Goal: Find contact information: Find contact information

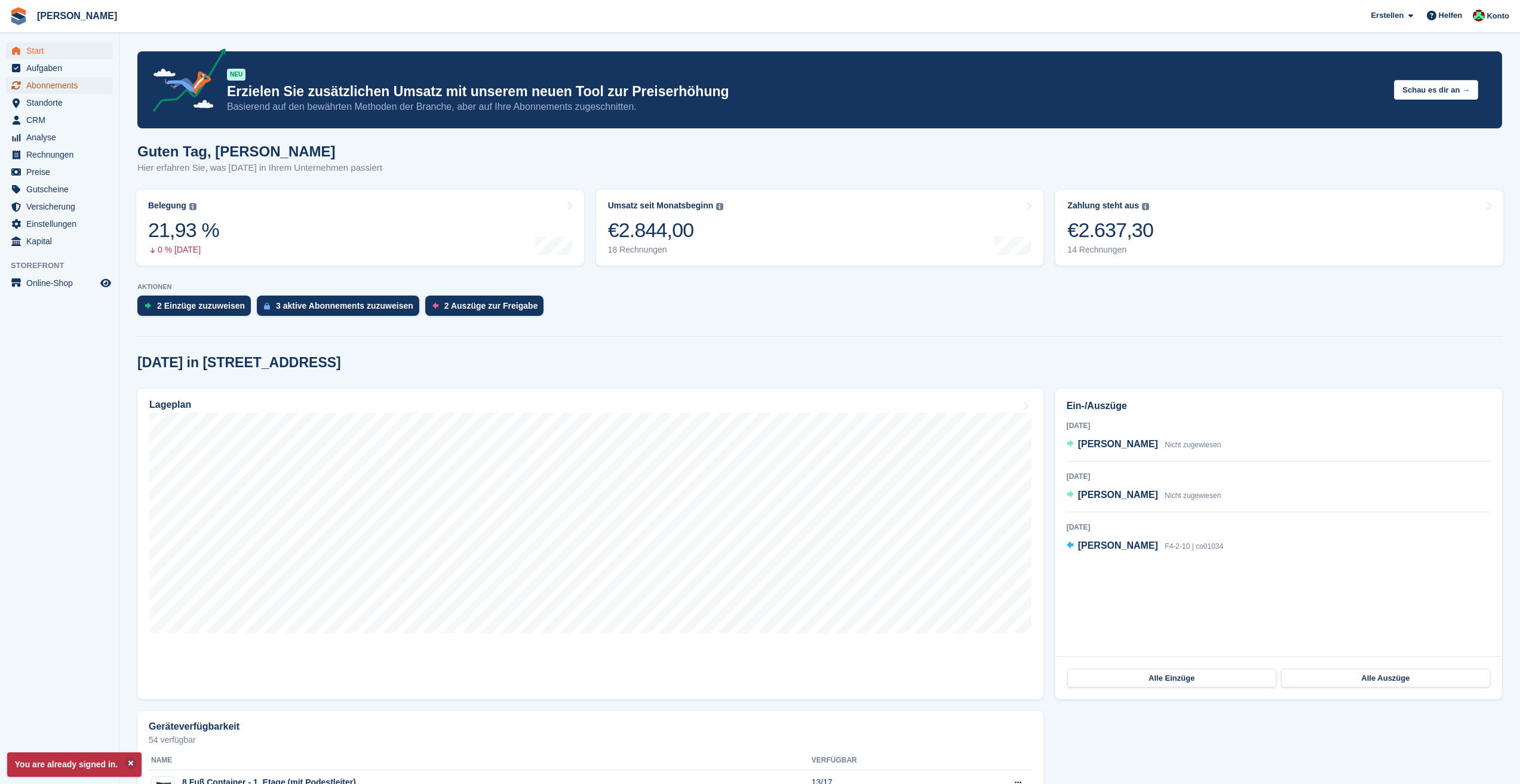
click at [73, 83] on span "Abonnements" at bounding box center [62, 85] width 72 height 17
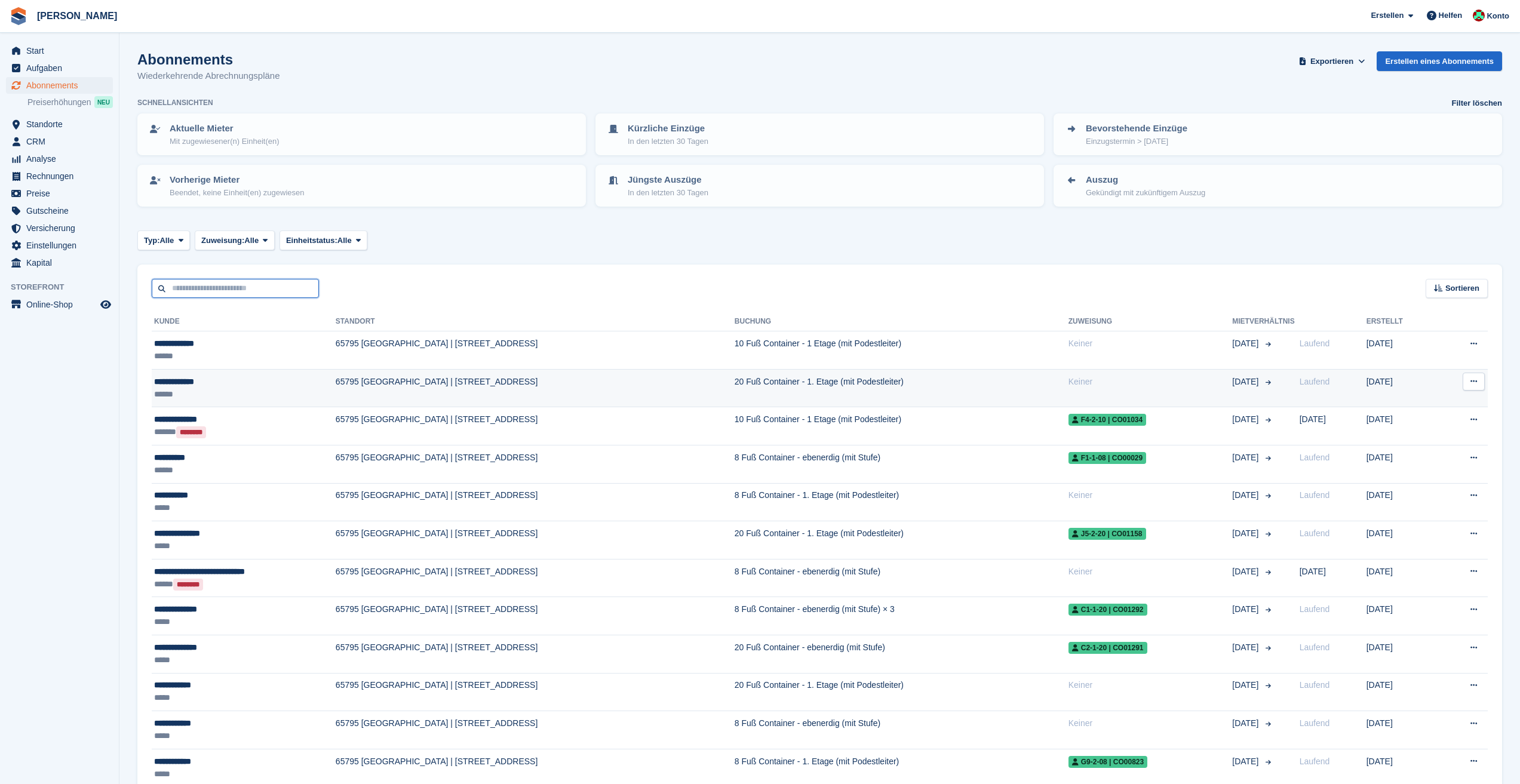
type input "**********"
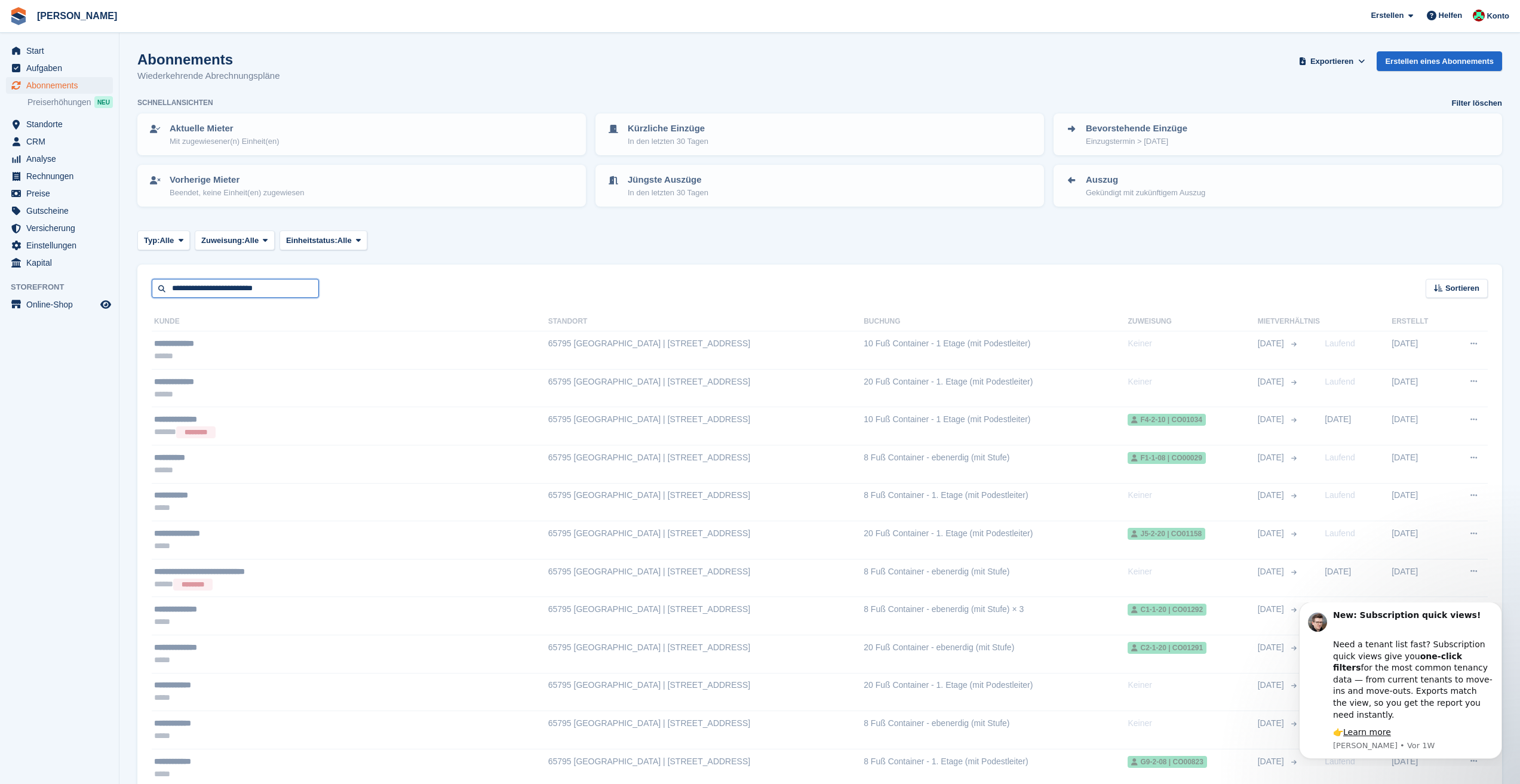
scroll to position [60, 0]
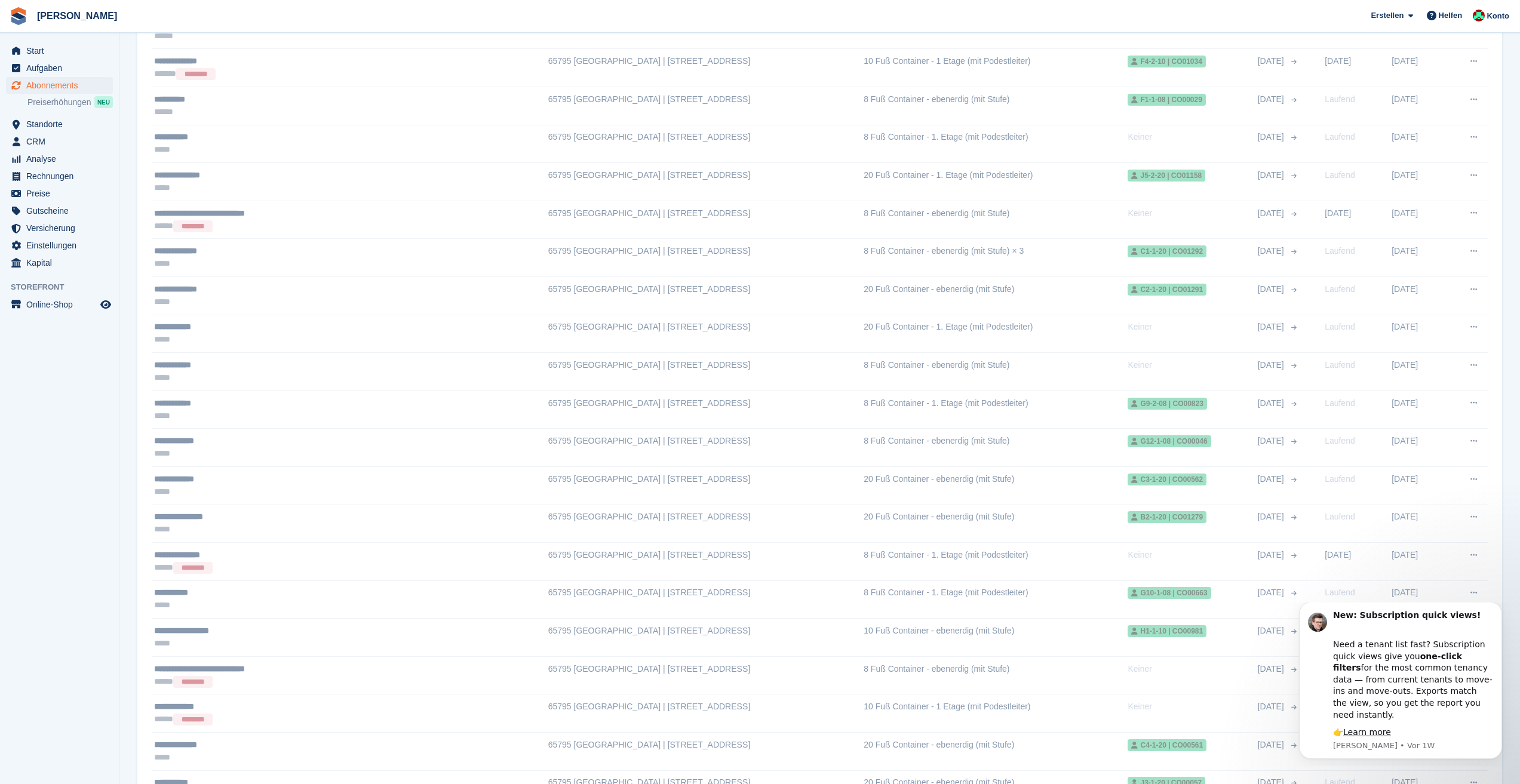
scroll to position [418, 0]
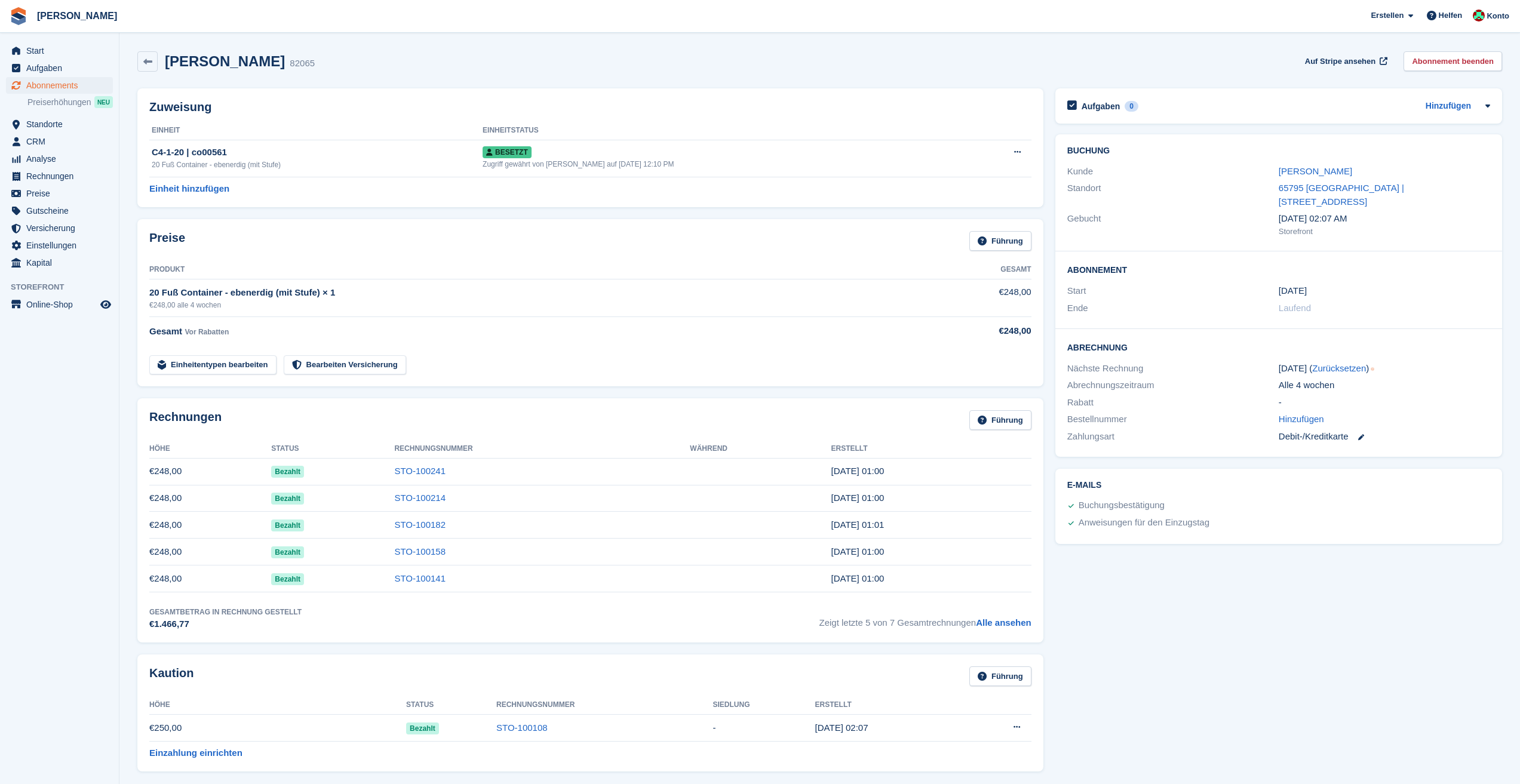
click at [69, 456] on aside "Start Aufgaben Abonnements Abonnements Abonnements Preiserhöhungen NEU Preiserh…" at bounding box center [59, 394] width 119 height 724
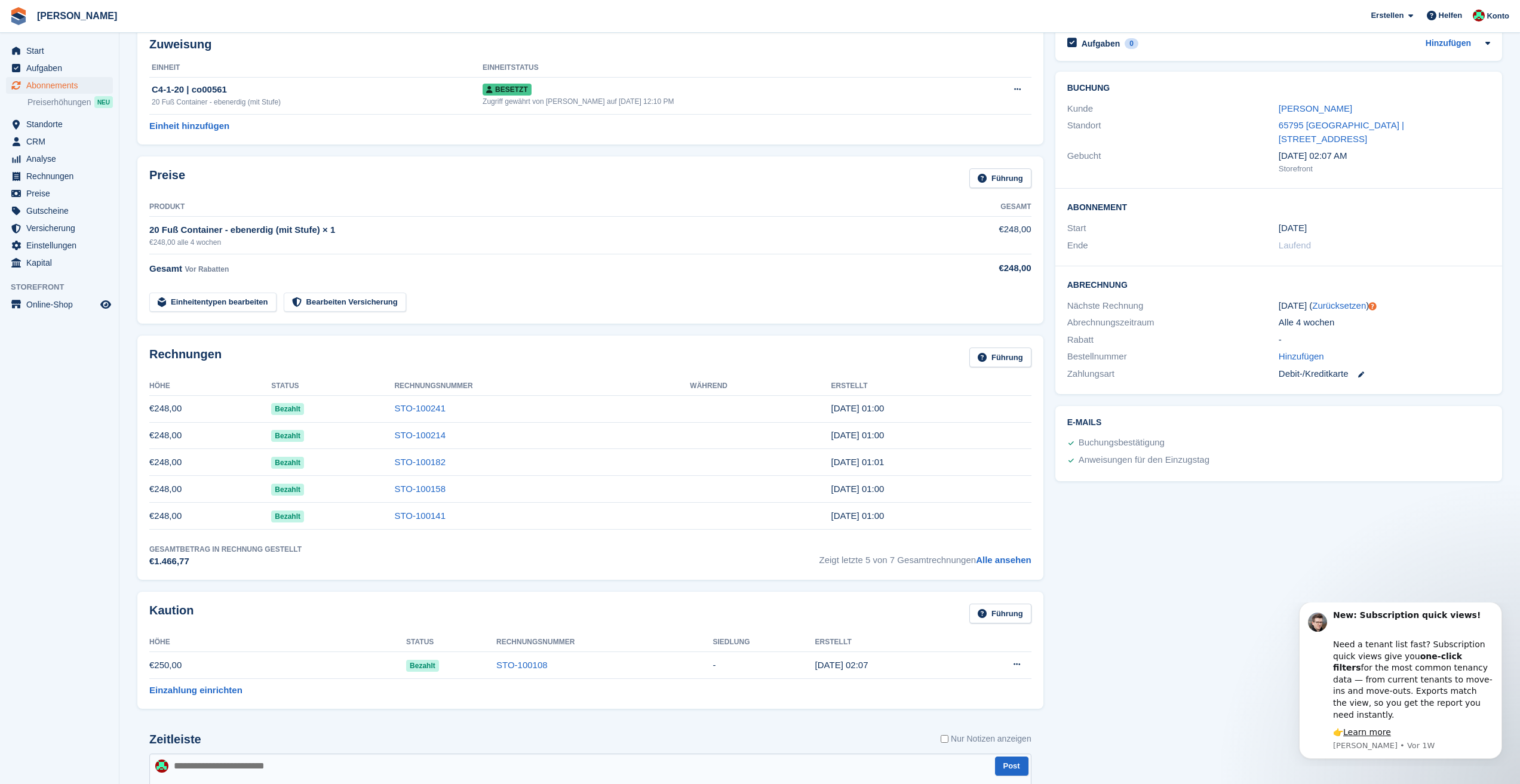
scroll to position [3, 0]
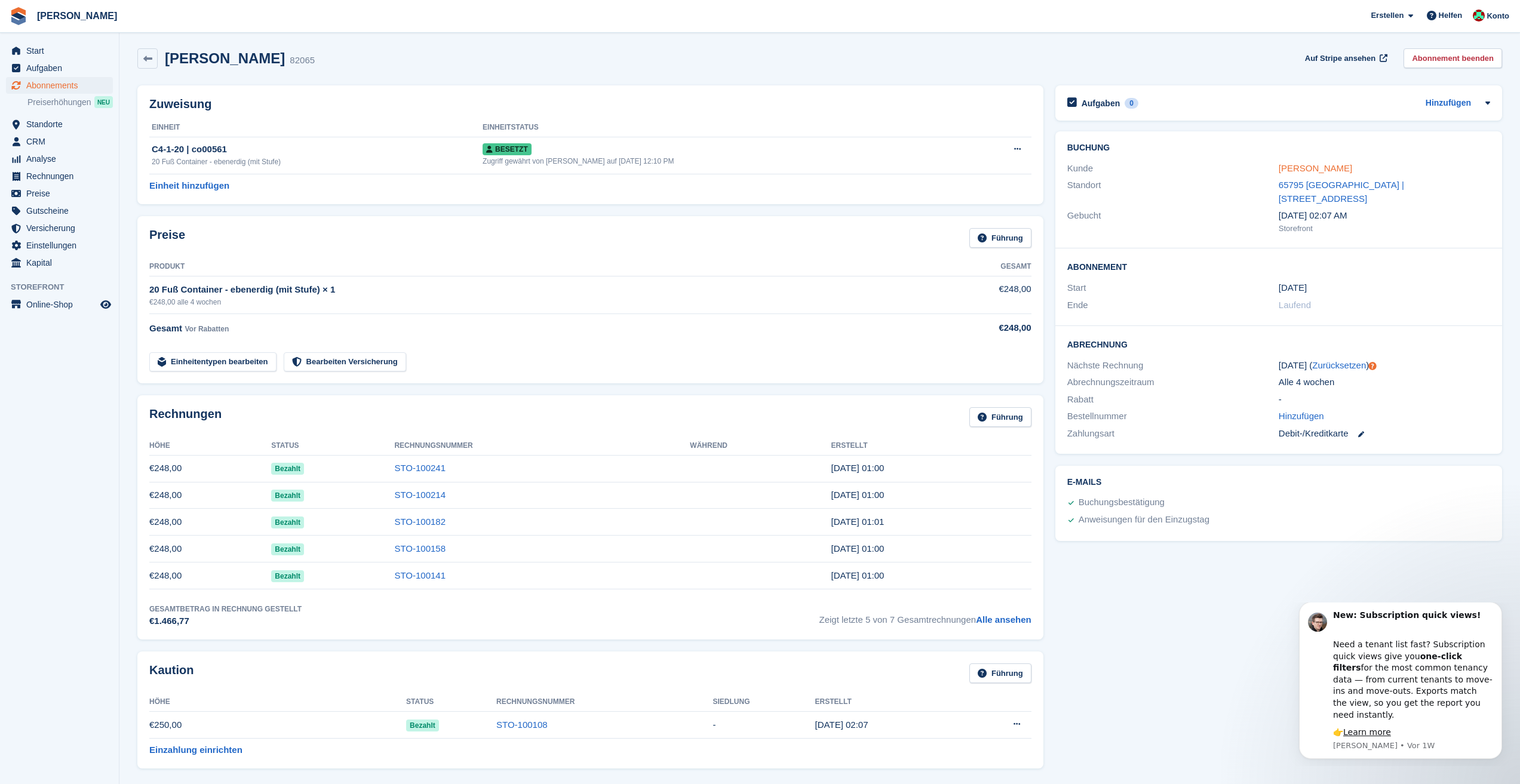
click at [1321, 169] on link "Armin Diedrich" at bounding box center [1316, 168] width 73 height 10
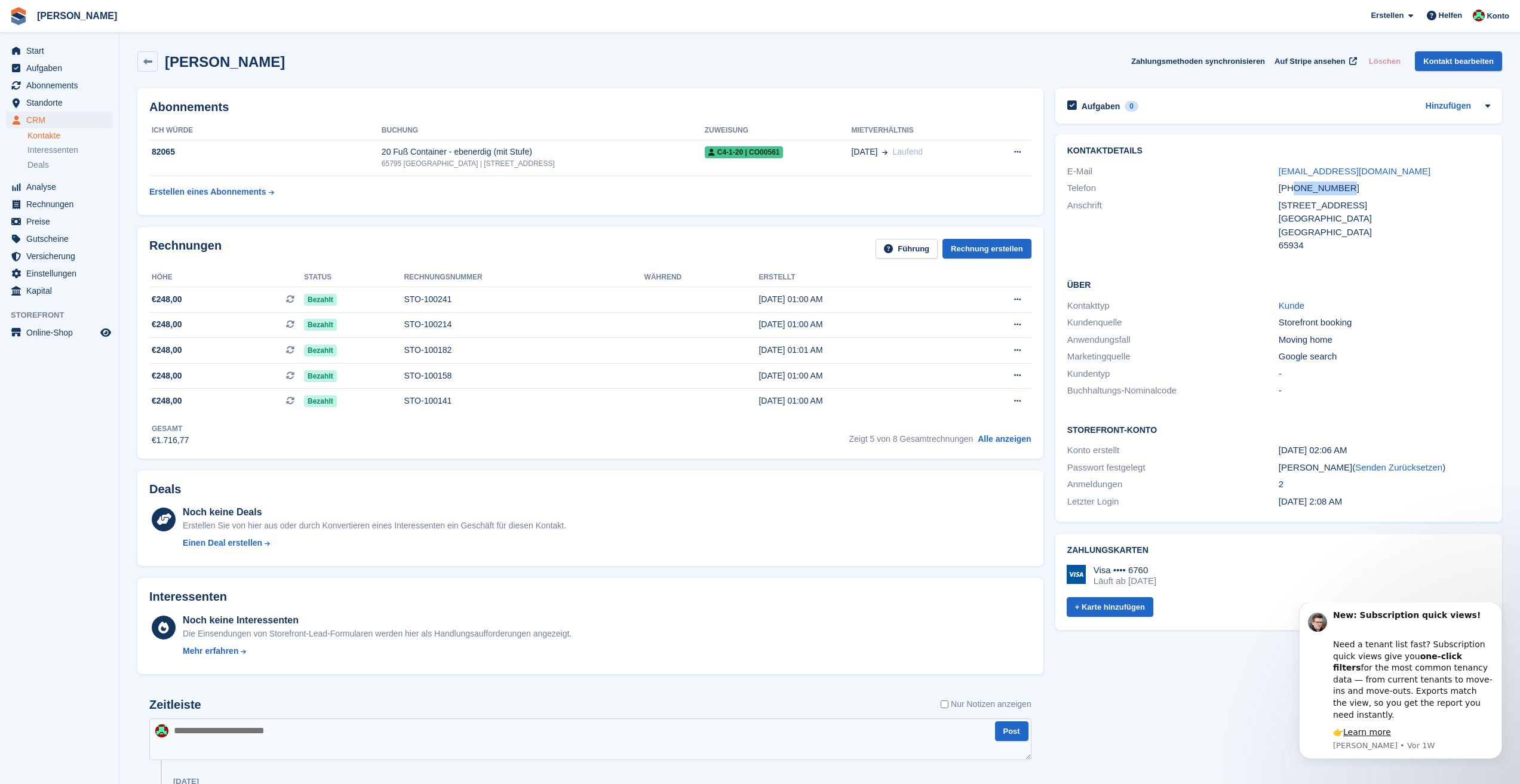
drag, startPoint x: 1342, startPoint y: 187, endPoint x: 1295, endPoint y: 193, distance: 47.4
click at [1295, 193] on div "+491728171898" at bounding box center [1385, 189] width 212 height 14
copy div "1728171898"
click at [48, 49] on span "Start" at bounding box center [62, 51] width 72 height 17
